Goal: Ask a question

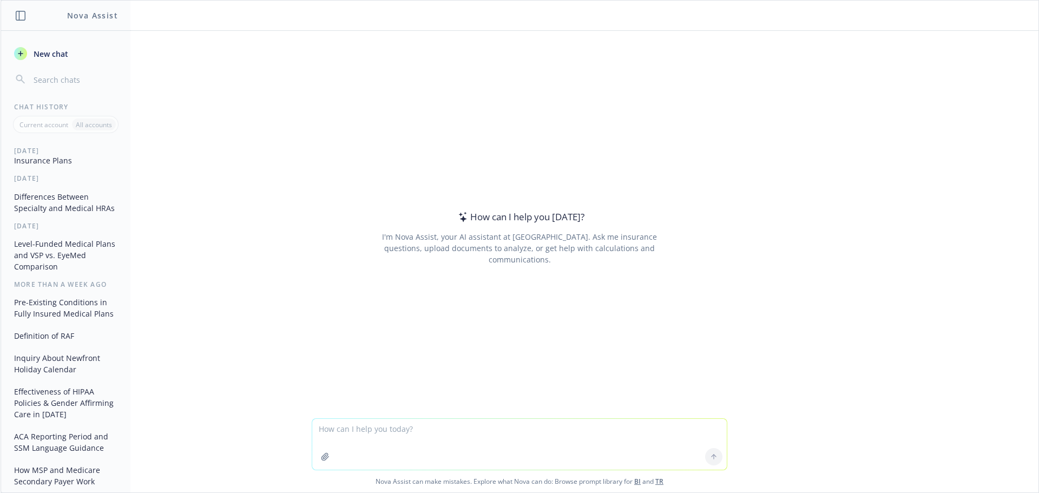
scroll to position [271, 0]
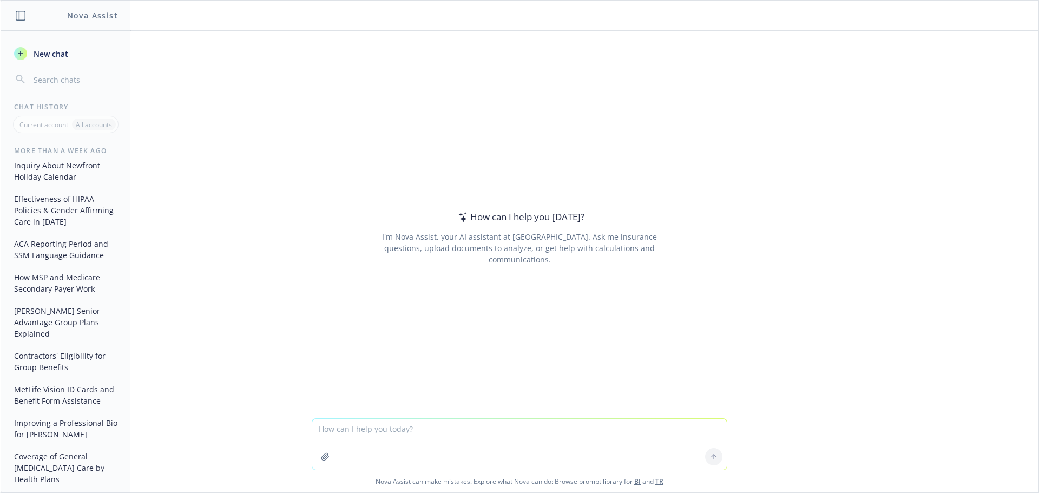
click at [407, 429] on textarea at bounding box center [519, 444] width 414 height 51
type textarea "c"
type textarea "Does Blue Shield allow members to submit claims online?"
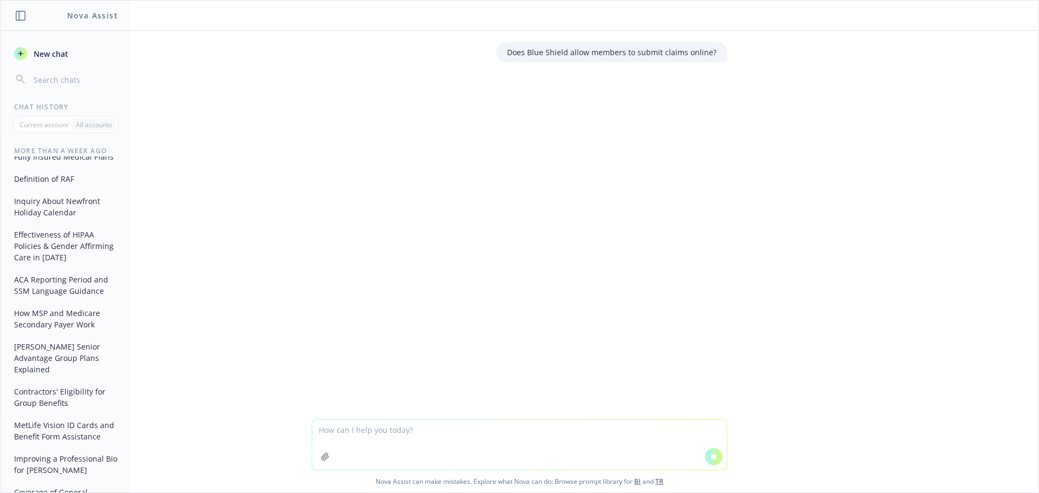
scroll to position [306, 0]
